Goal: Task Accomplishment & Management: Complete application form

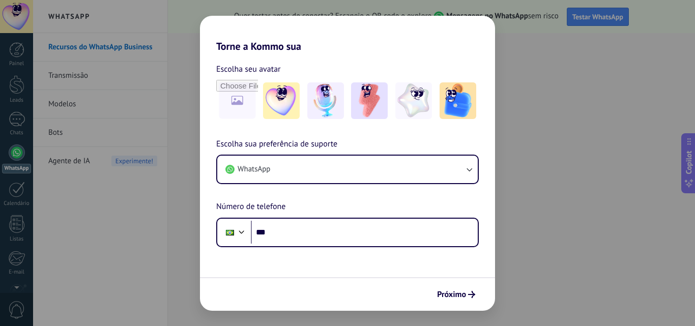
click at [69, 100] on div "Torne a Kommo sua Escolha seu avatar Escolha sua preferência de suporte WhatsAp…" at bounding box center [347, 163] width 695 height 326
click at [458, 297] on span "Próximo" at bounding box center [451, 294] width 29 height 7
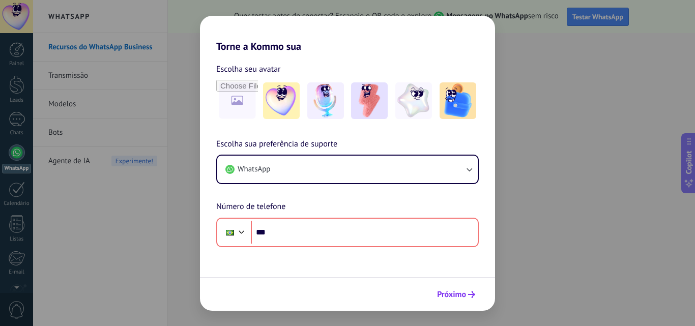
click at [476, 293] on button "Próximo" at bounding box center [455, 294] width 47 height 17
click at [470, 295] on icon "submit" at bounding box center [471, 294] width 7 height 7
drag, startPoint x: 553, startPoint y: 193, endPoint x: 549, endPoint y: 212, distance: 19.9
click at [549, 212] on div "Torne a Kommo sua Escolha seu avatar Escolha sua preferência de suporte WhatsAp…" at bounding box center [347, 163] width 695 height 326
click at [550, 213] on div "Torne a Kommo sua Escolha seu avatar Escolha sua preferência de suporte WhatsAp…" at bounding box center [347, 163] width 695 height 326
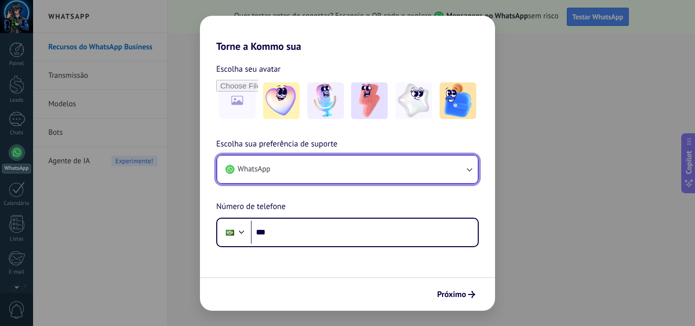
click at [292, 175] on button "WhatsApp" at bounding box center [347, 169] width 260 height 27
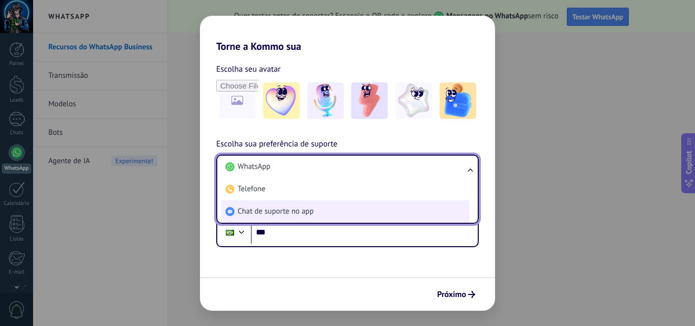
click at [280, 212] on span "Chat de suporte no app" at bounding box center [275, 211] width 76 height 10
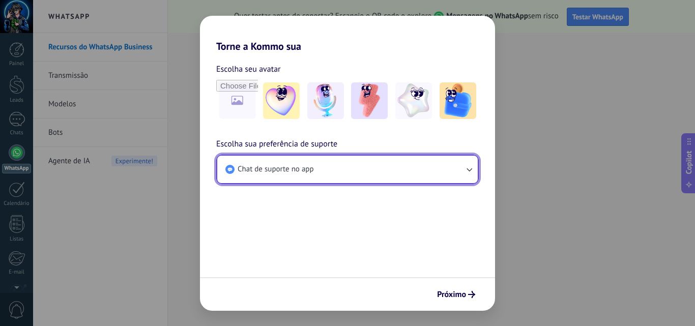
click at [267, 171] on span "Chat de suporte no app" at bounding box center [275, 169] width 76 height 10
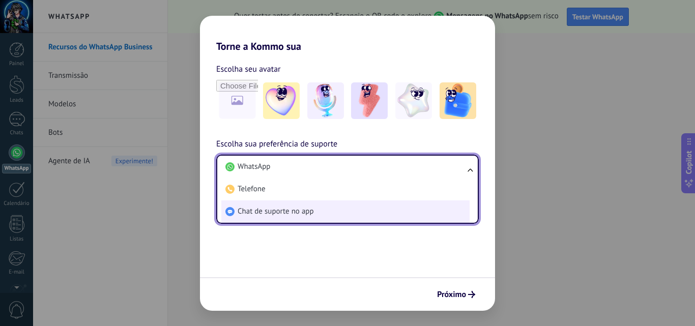
click at [249, 211] on span "Chat de suporte no app" at bounding box center [275, 211] width 76 height 10
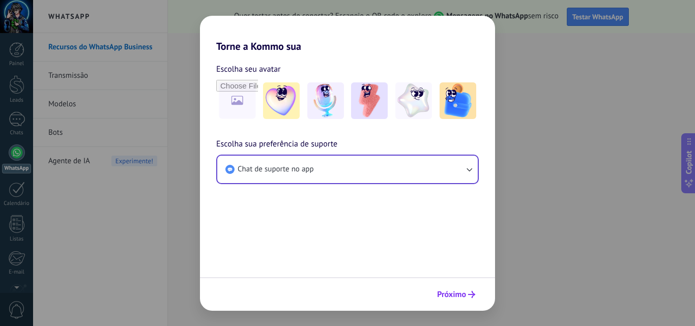
click at [460, 297] on span "Próximo" at bounding box center [451, 294] width 29 height 7
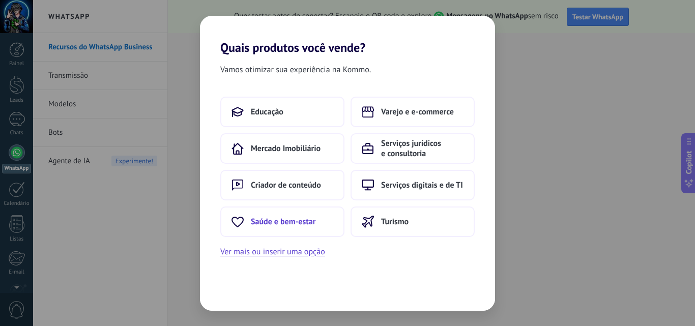
click at [276, 227] on button "Saúde e bem-estar" at bounding box center [282, 221] width 124 height 31
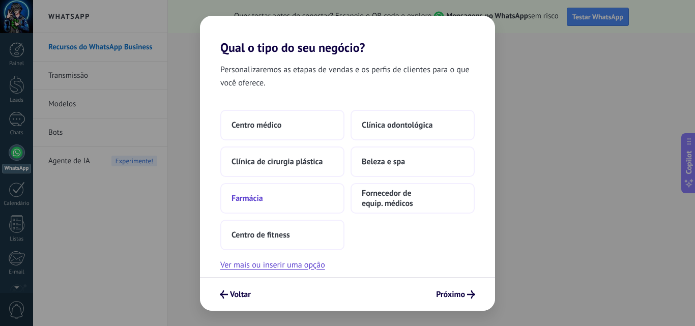
click at [256, 202] on span "Farmácia" at bounding box center [247, 198] width 32 height 10
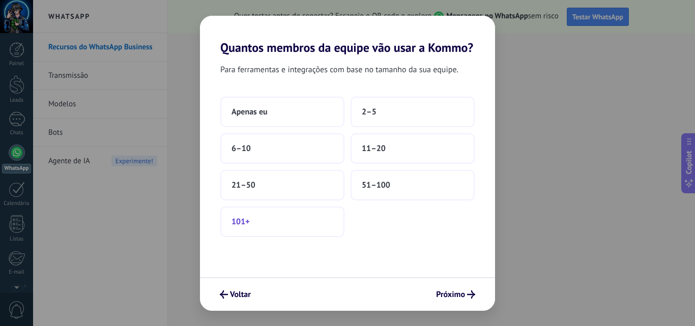
click at [246, 225] on span "101+" at bounding box center [240, 222] width 18 height 10
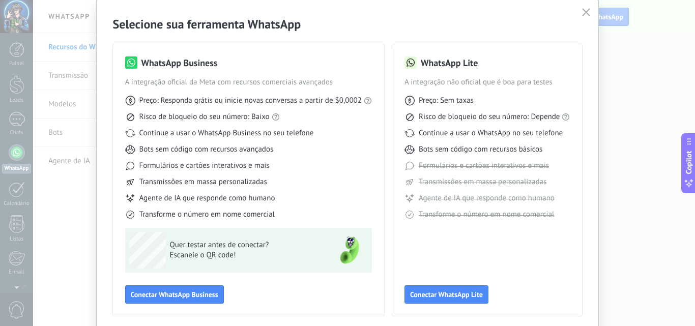
scroll to position [73, 0]
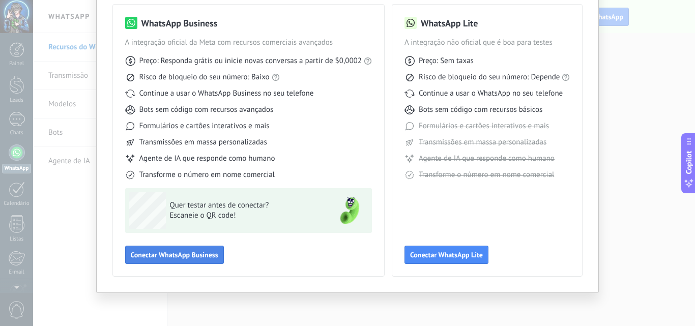
click at [197, 259] on button "Conectar WhatsApp Business" at bounding box center [174, 255] width 99 height 18
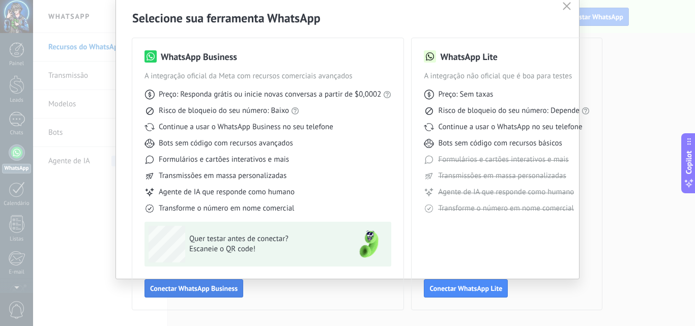
scroll to position [40, 0]
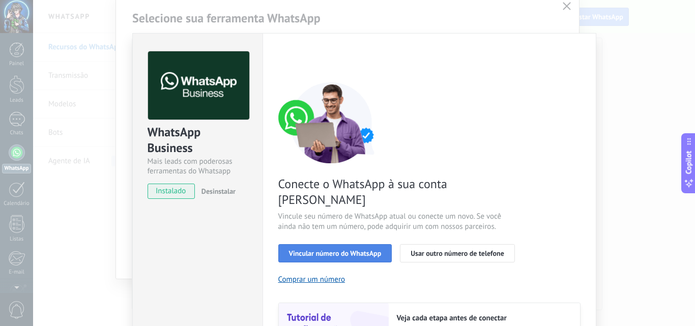
click at [364, 250] on span "Vincular número do WhatsApp" at bounding box center [335, 253] width 93 height 7
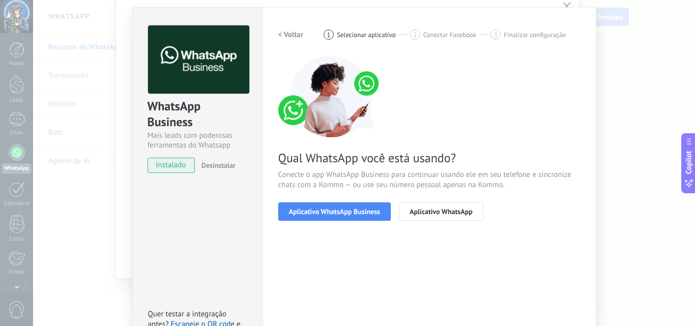
scroll to position [0, 0]
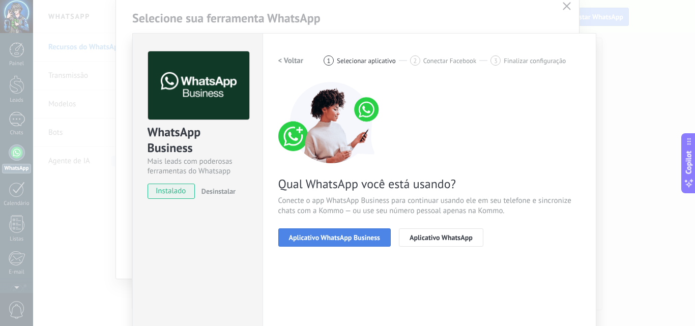
click at [310, 238] on span "Aplicativo WhatsApp Business" at bounding box center [334, 237] width 91 height 7
